Goal: Download file/media

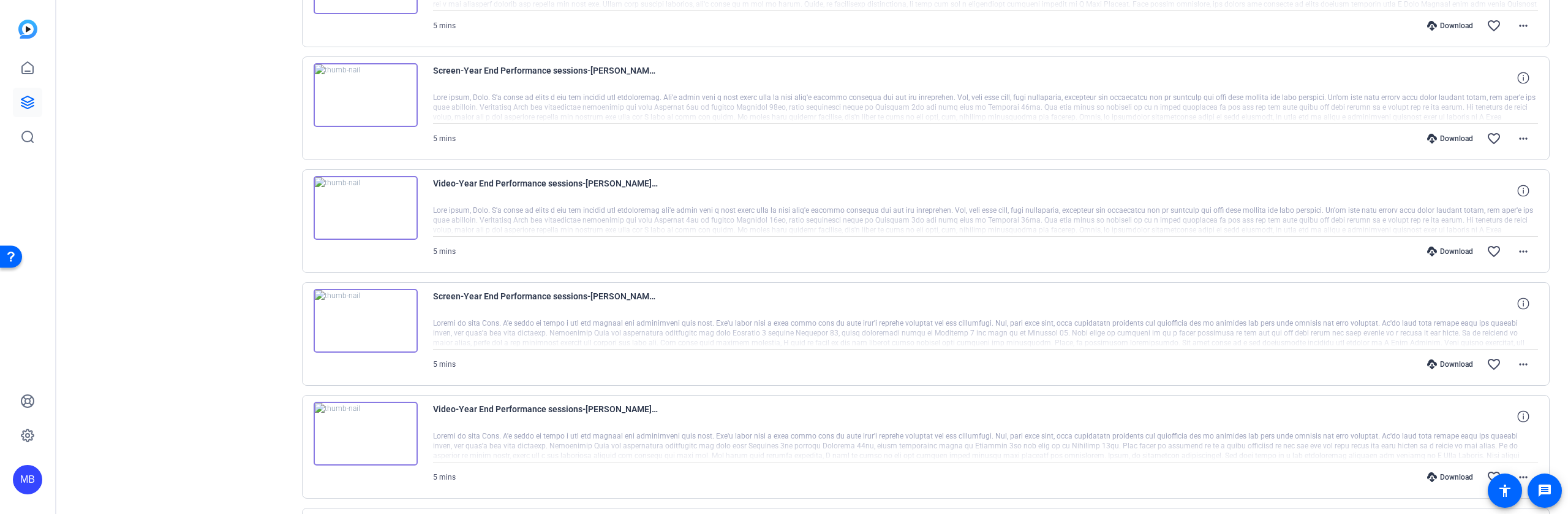
scroll to position [1457, 0]
click at [1520, 474] on span at bounding box center [1505, 490] width 34 height 34
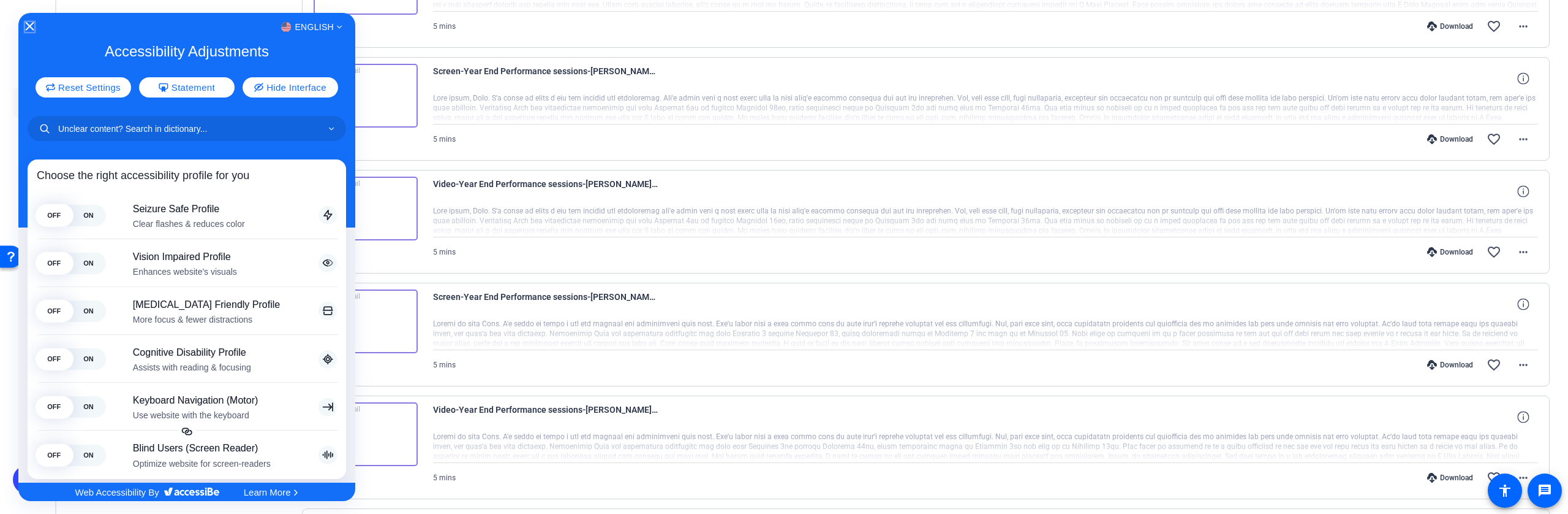
click at [29, 29] on icon "Close Accessibility Interface" at bounding box center [29, 27] width 9 height 9
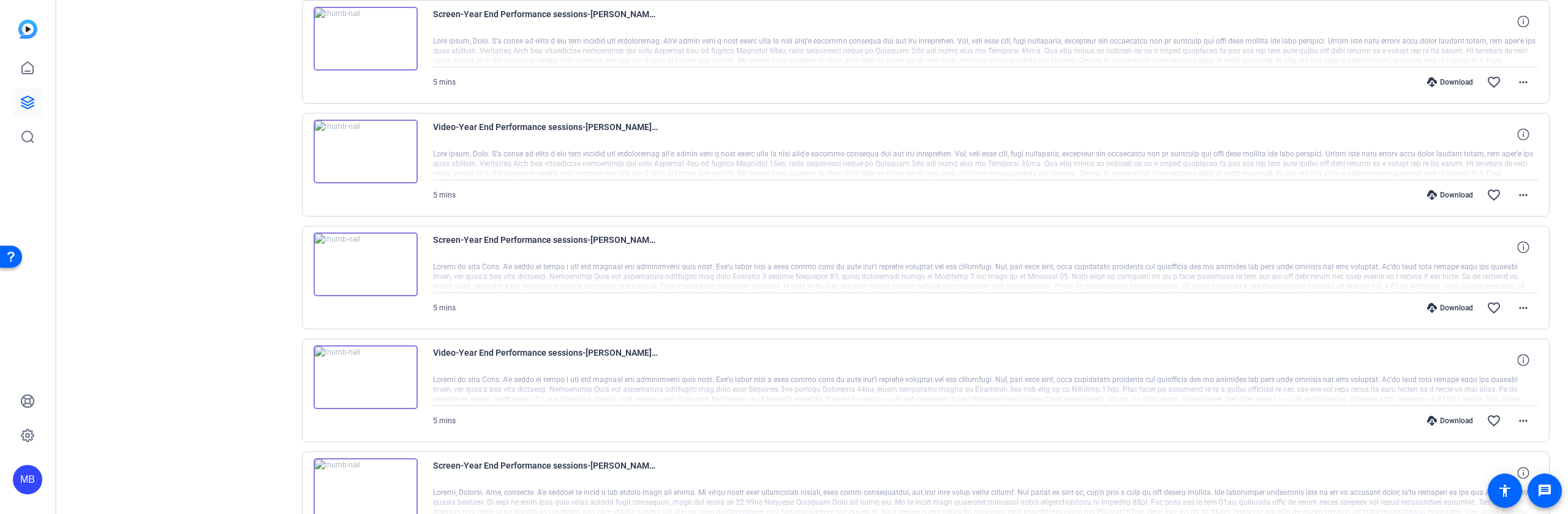
scroll to position [1515, 0]
click at [1518, 416] on mat-icon "more_horiz" at bounding box center [1523, 420] width 15 height 15
click at [1490, 300] on span "Download MP4" at bounding box center [1485, 303] width 73 height 15
click at [1521, 307] on mat-icon "more_horiz" at bounding box center [1523, 307] width 15 height 15
click at [1498, 362] on span "Download MP4" at bounding box center [1485, 364] width 73 height 15
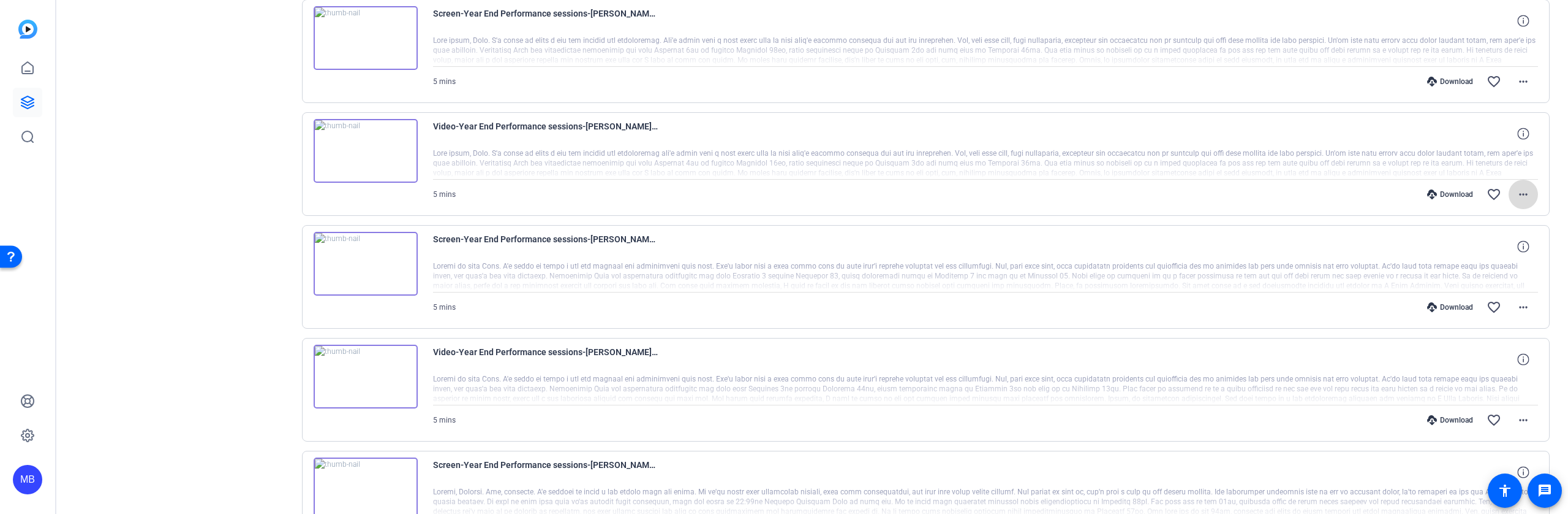
click at [1518, 195] on mat-icon "more_horiz" at bounding box center [1523, 195] width 15 height 15
click at [1503, 247] on span "Download MP4" at bounding box center [1485, 251] width 73 height 15
click at [1518, 77] on mat-icon "more_horiz" at bounding box center [1523, 81] width 15 height 15
click at [1497, 135] on span "Download MP4" at bounding box center [1485, 138] width 73 height 15
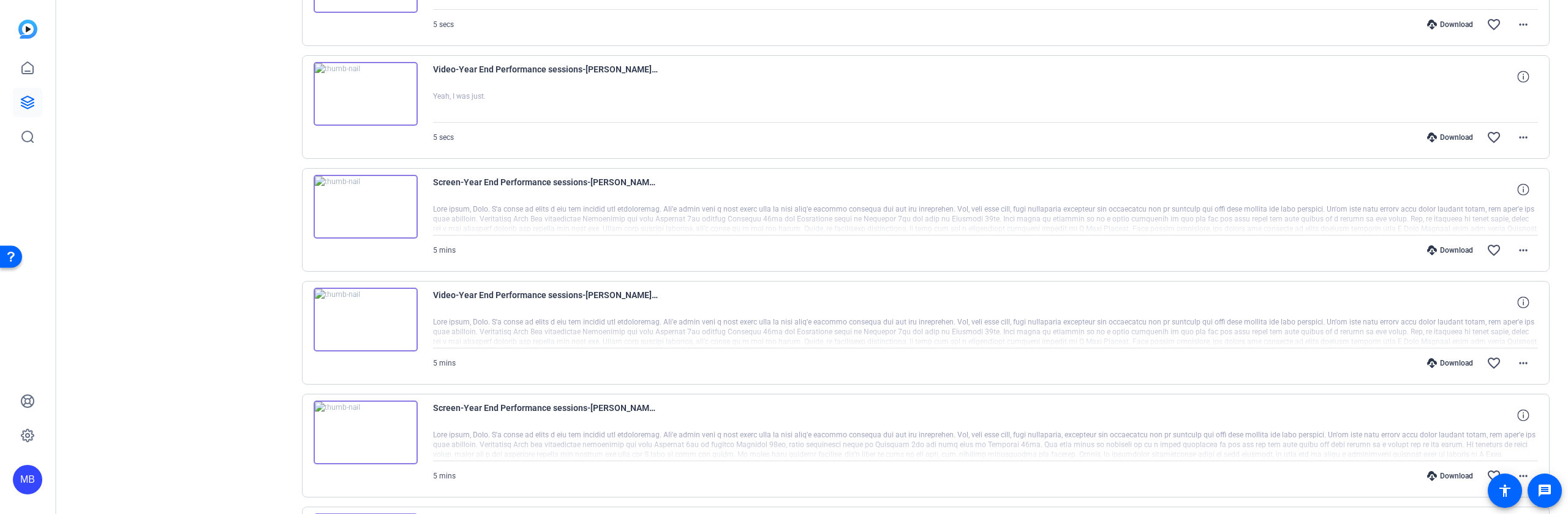
scroll to position [1108, 0]
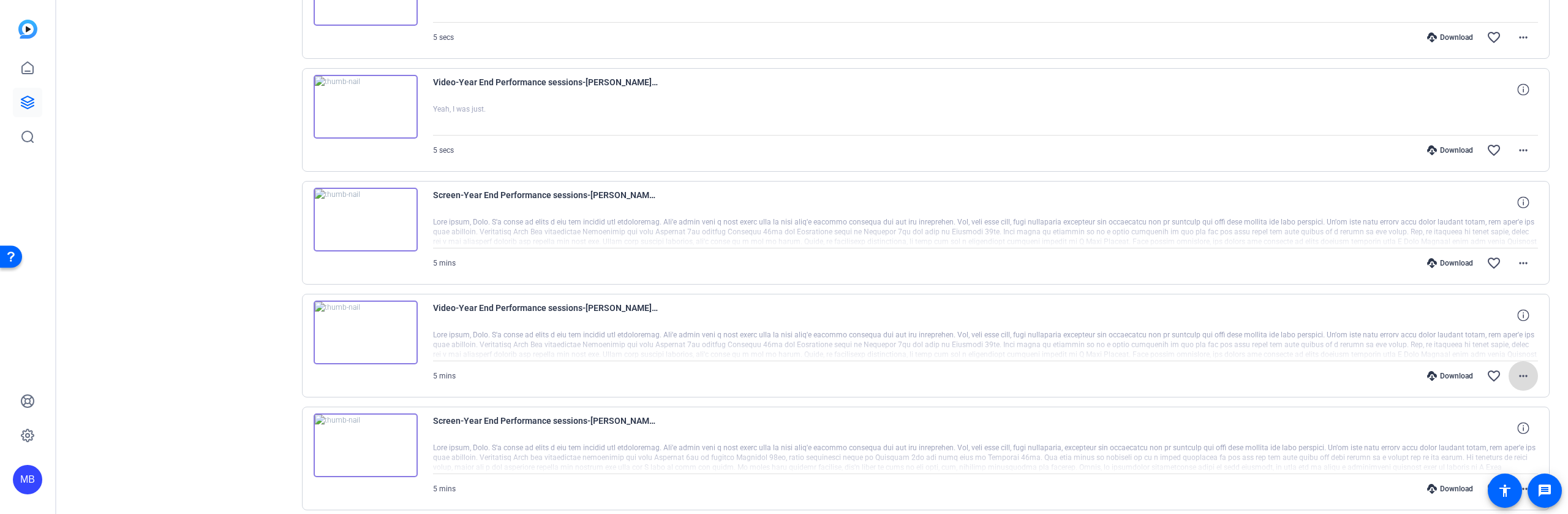
click at [1520, 374] on mat-icon "more_horiz" at bounding box center [1523, 376] width 15 height 15
click at [1496, 257] on span "Download MP4" at bounding box center [1485, 258] width 73 height 15
click at [1516, 261] on mat-icon "more_horiz" at bounding box center [1523, 263] width 15 height 15
click at [1496, 316] on span "Download MP4" at bounding box center [1485, 319] width 73 height 15
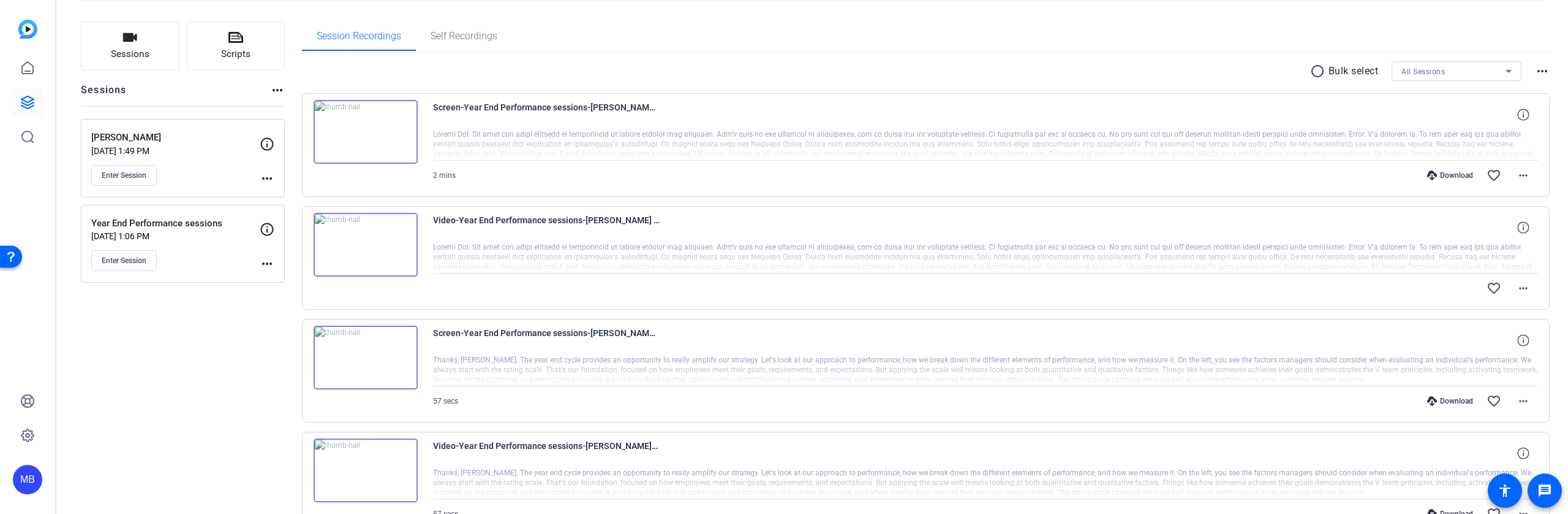
scroll to position [0, 0]
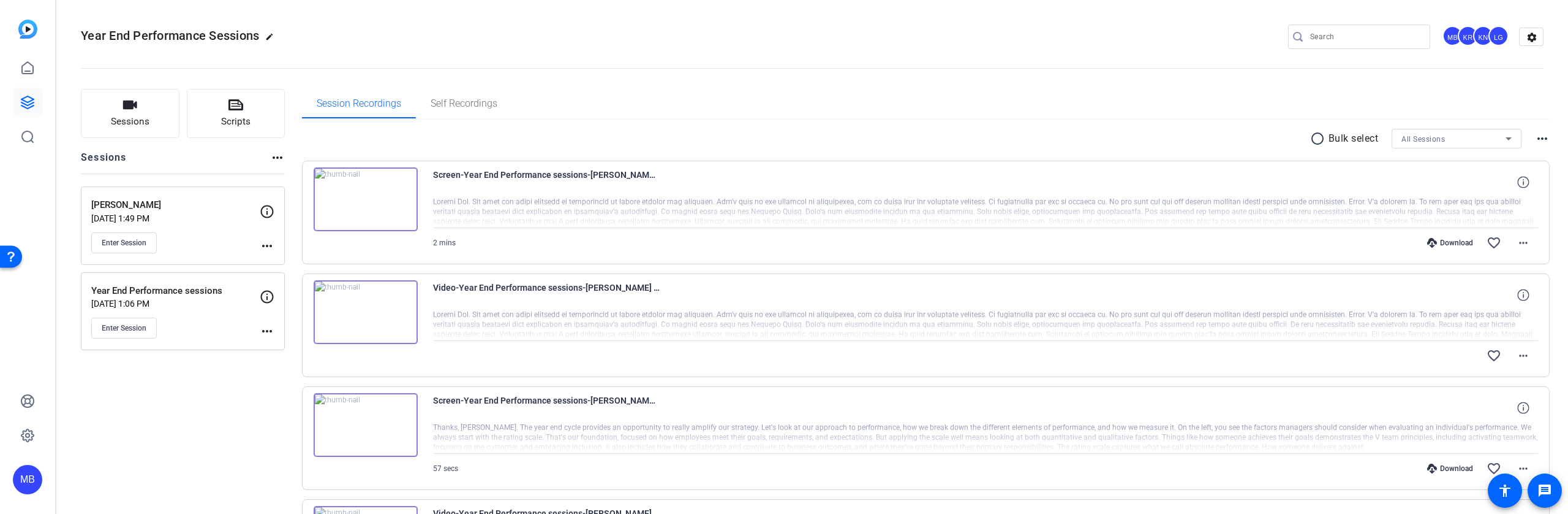
click at [202, 244] on div "Enter Session" at bounding box center [175, 243] width 168 height 21
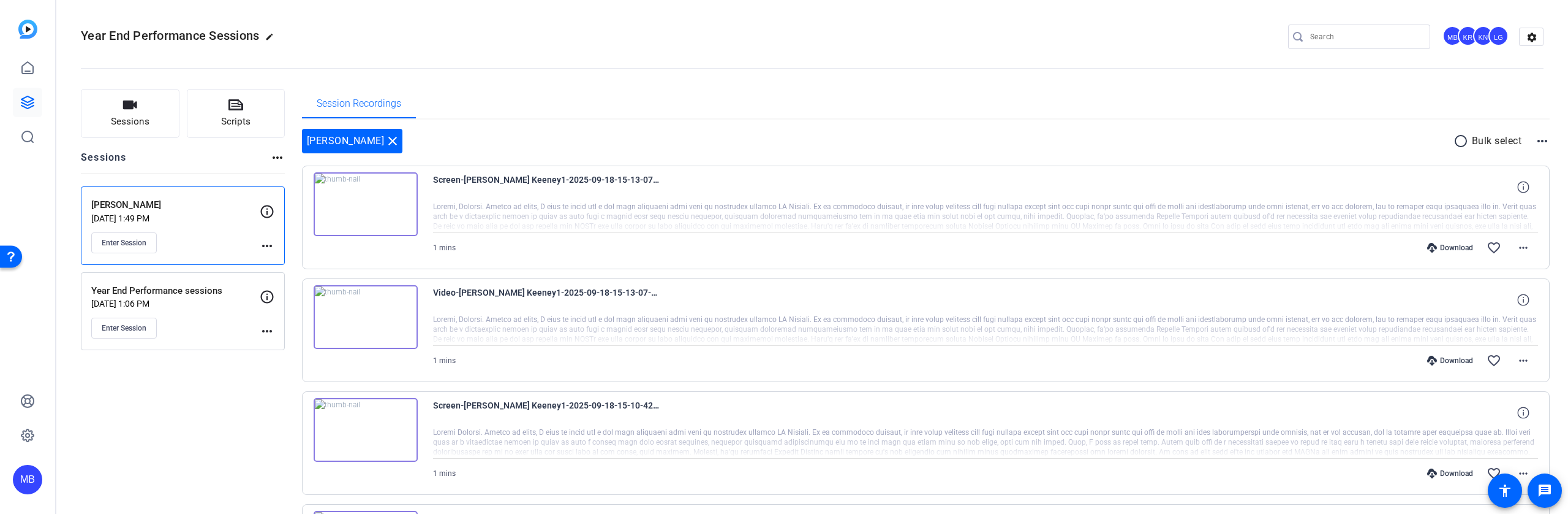
click at [223, 318] on div "Enter Session" at bounding box center [175, 328] width 168 height 21
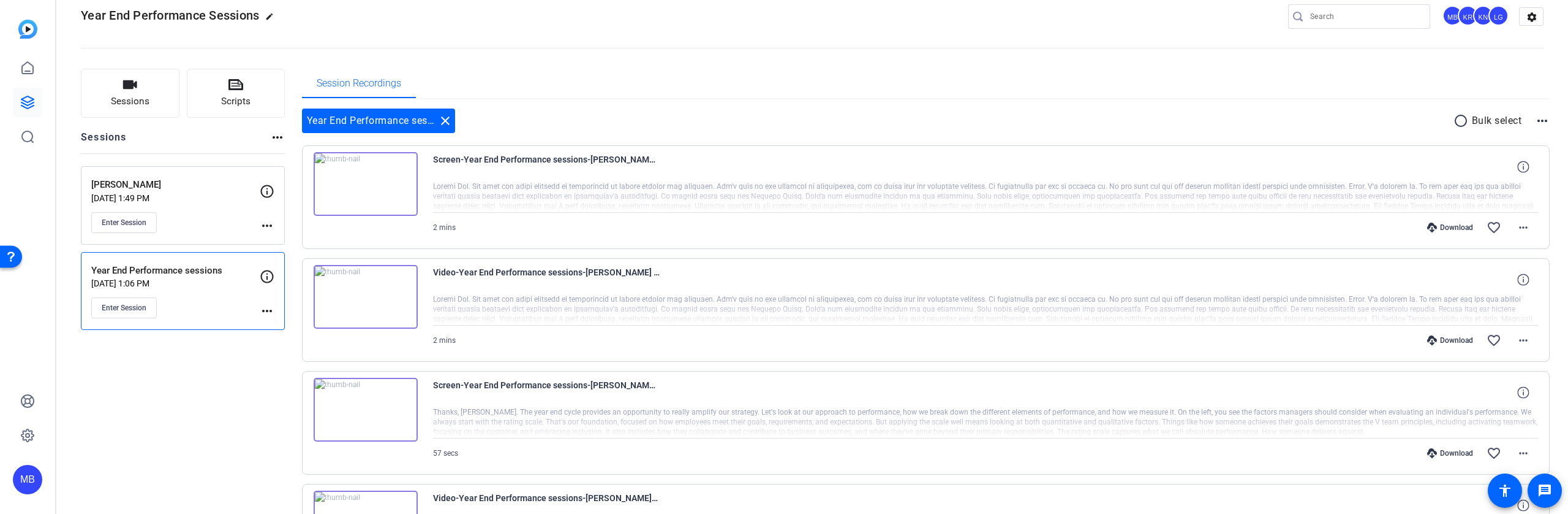
scroll to position [21, 0]
click at [443, 113] on mat-icon "close" at bounding box center [445, 121] width 15 height 15
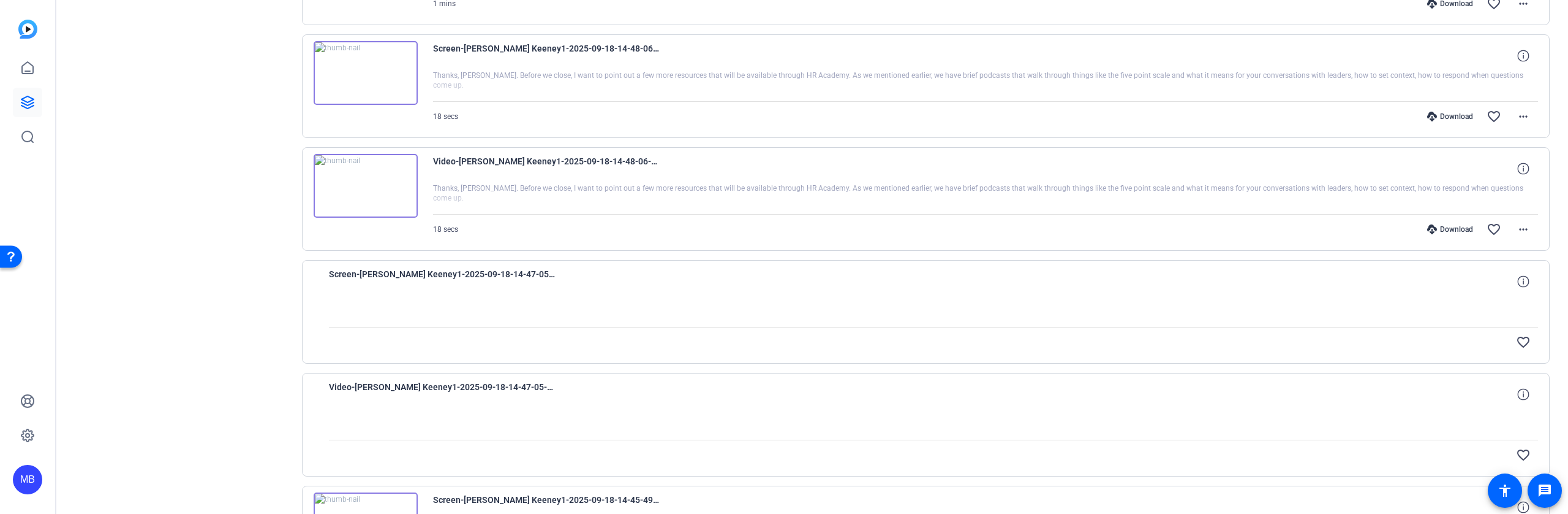
scroll to position [567, 0]
